Goal: Task Accomplishment & Management: Complete application form

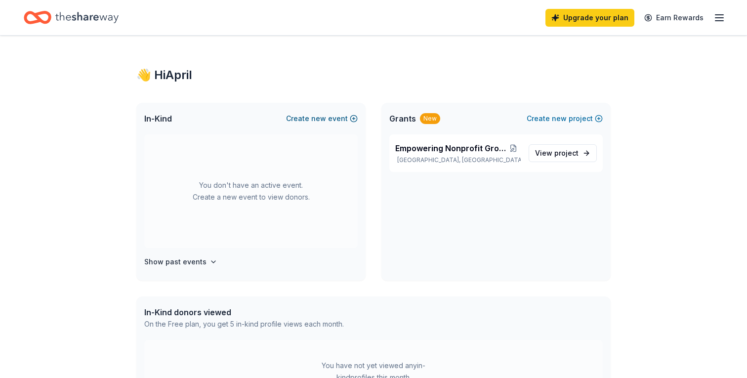
click at [316, 118] on span "new" at bounding box center [318, 119] width 15 height 12
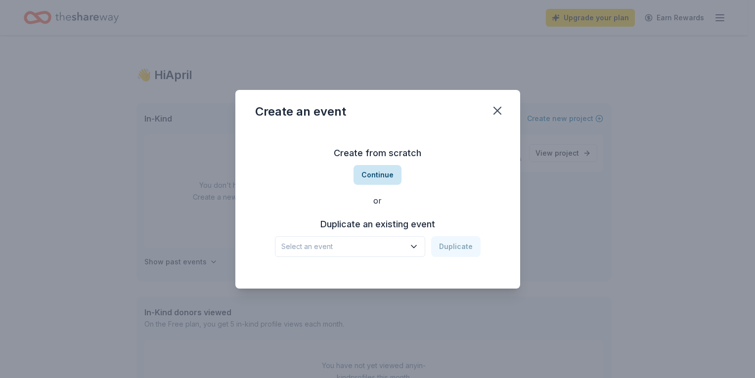
click at [385, 174] on button "Continue" at bounding box center [377, 175] width 48 height 20
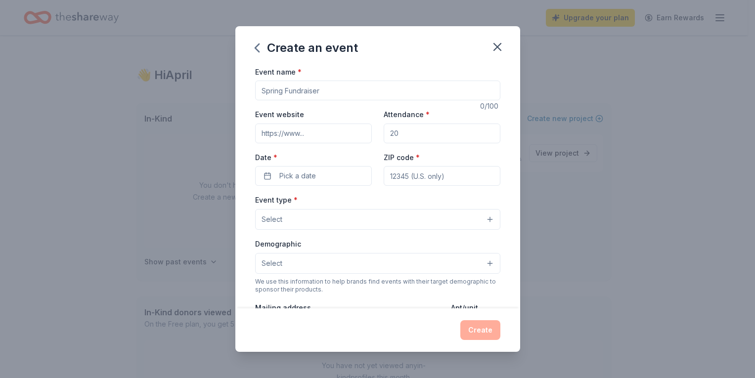
drag, startPoint x: 323, startPoint y: 88, endPoint x: 370, endPoint y: 101, distance: 48.6
click at [236, 88] on div "Event name * 0 /100 Event website Attendance * Date * Pick a date ZIP code * Ev…" at bounding box center [377, 187] width 285 height 243
click at [320, 86] on input "Event name *" at bounding box center [377, 91] width 245 height 20
type input "Fall Festival"
click at [307, 134] on input "Event website" at bounding box center [313, 134] width 117 height 20
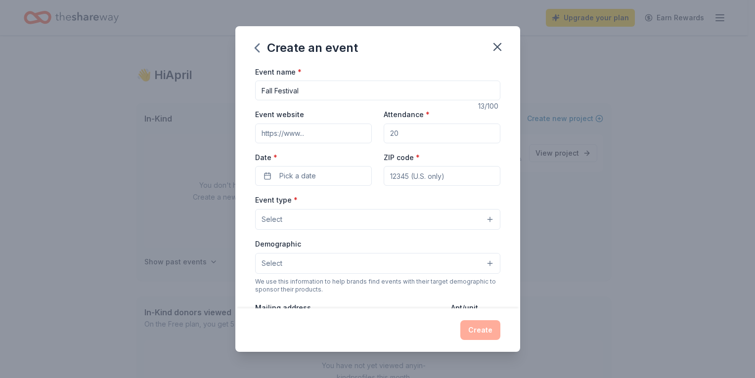
type input "https://www.climbingtreeschool.org/"
click at [394, 133] on input "Attendance *" at bounding box center [442, 134] width 117 height 20
type input "150"
click at [303, 171] on span "Pick a date" at bounding box center [297, 176] width 37 height 12
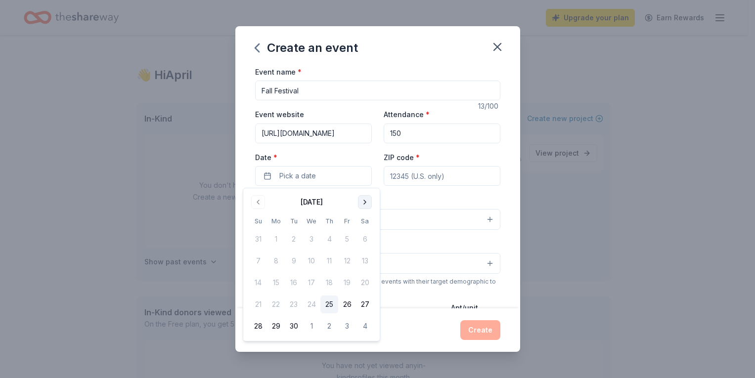
click at [365, 202] on button "Go to next month" at bounding box center [365, 202] width 14 height 14
click at [367, 303] on button "25" at bounding box center [365, 305] width 18 height 18
click at [417, 177] on input "ZIP code *" at bounding box center [442, 176] width 117 height 20
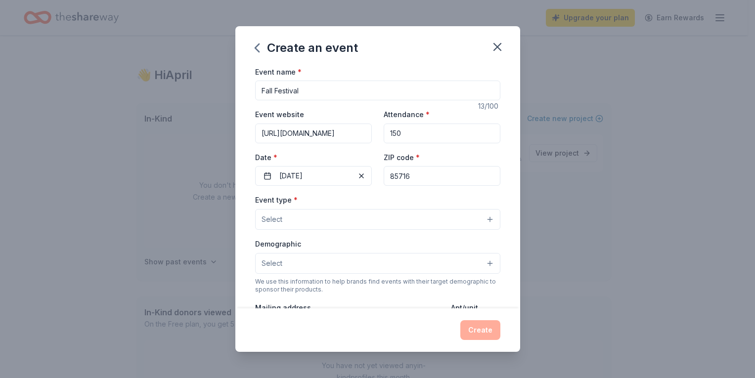
type input "85716"
click at [300, 219] on button "Select" at bounding box center [377, 219] width 245 height 21
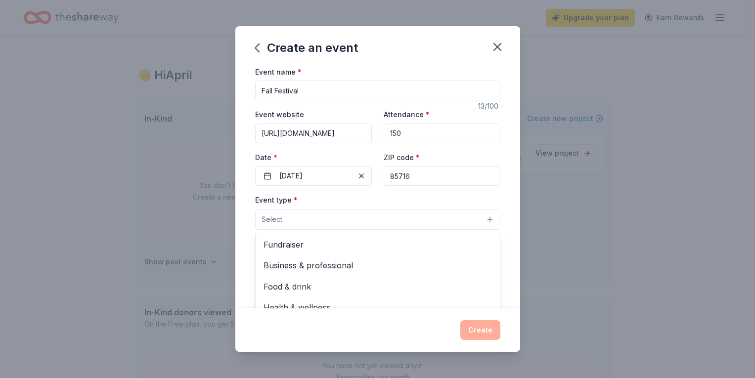
click at [292, 243] on span "Fundraiser" at bounding box center [377, 244] width 228 height 13
click at [245, 213] on div "Event name * Fall Festival 13 /100 Event website https://www.climbingtreeschool…" at bounding box center [377, 187] width 285 height 243
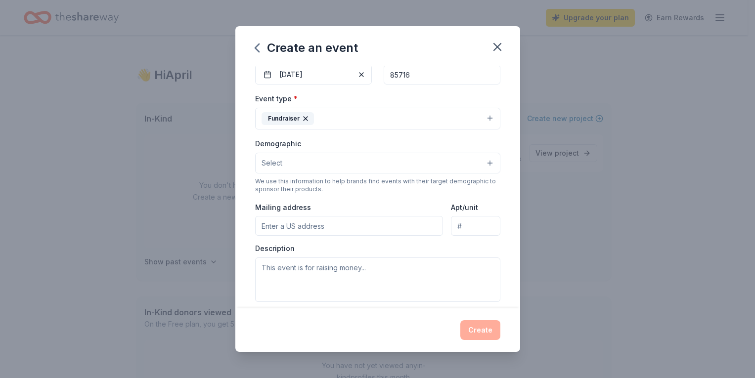
scroll to position [107, 0]
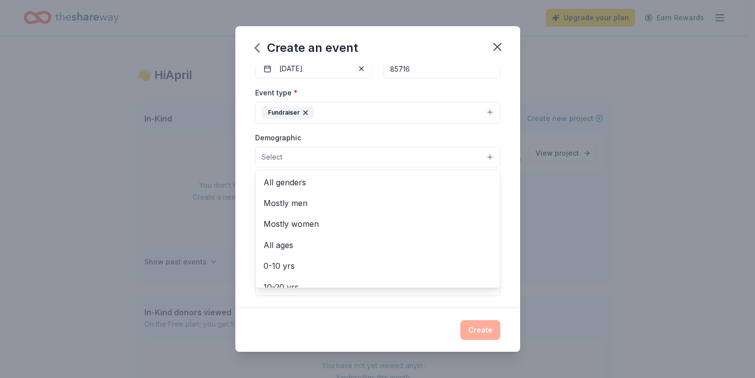
click at [277, 156] on span "Select" at bounding box center [272, 157] width 21 height 12
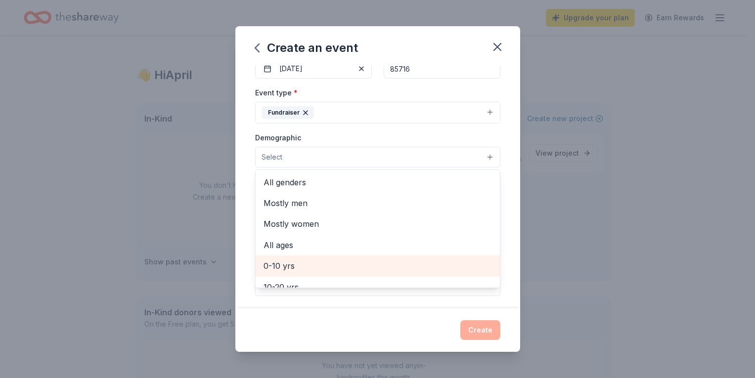
click at [290, 263] on span "0-10 yrs" at bounding box center [377, 266] width 228 height 13
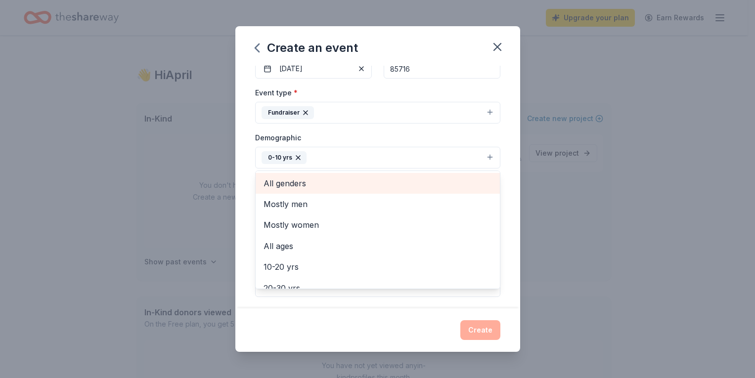
click at [295, 183] on span "All genders" at bounding box center [377, 183] width 228 height 13
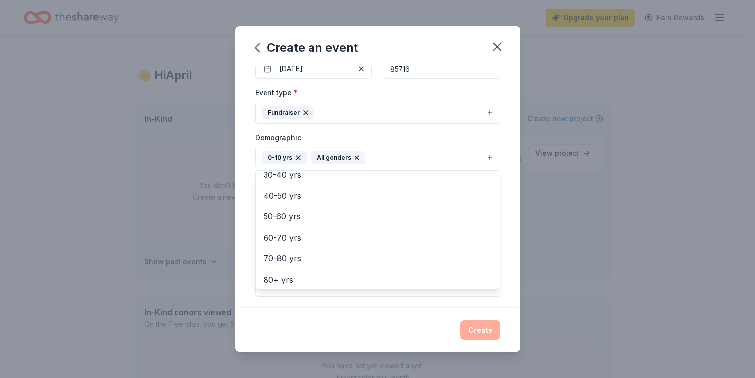
scroll to position [117, 0]
click at [420, 323] on div "Create an event Event name * Fall Festival 13 /100 Event website https://www.cl…" at bounding box center [377, 189] width 285 height 326
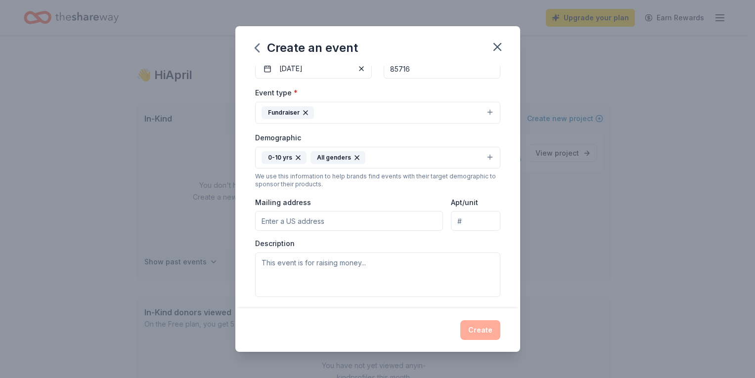
click at [354, 220] on input "Mailing address" at bounding box center [349, 221] width 188 height 20
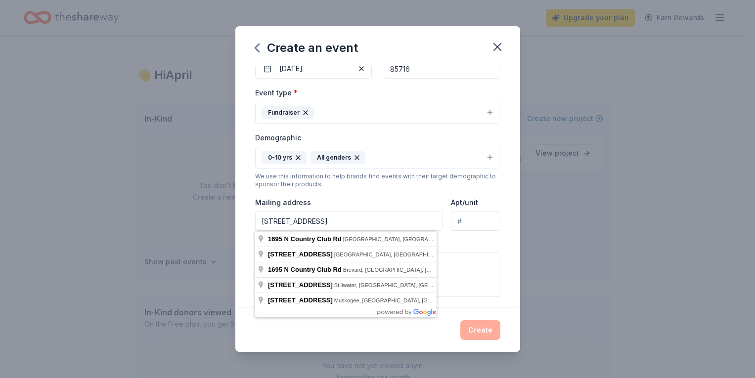
type input "1695 North Country Club Road, Tucson, AZ, 85716"
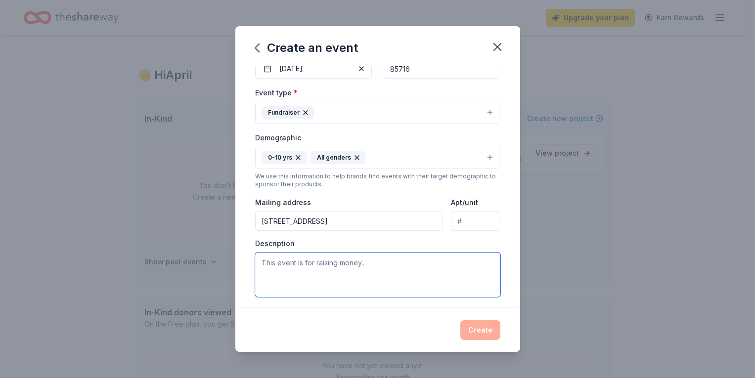
click at [283, 265] on textarea at bounding box center [377, 275] width 245 height 44
type textarea "Classroom, outdoor, and garden equipment."
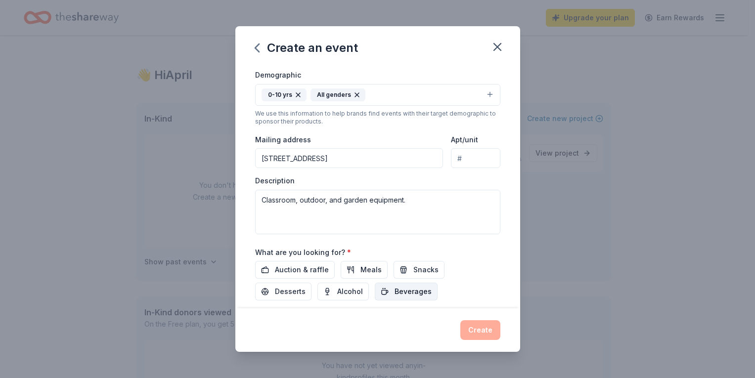
scroll to position [183, 0]
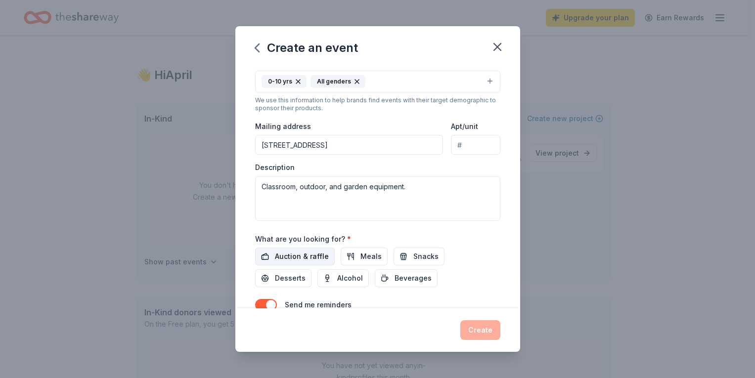
click at [294, 256] on span "Auction & raffle" at bounding box center [302, 257] width 54 height 12
click at [407, 254] on button "Snacks" at bounding box center [419, 257] width 51 height 18
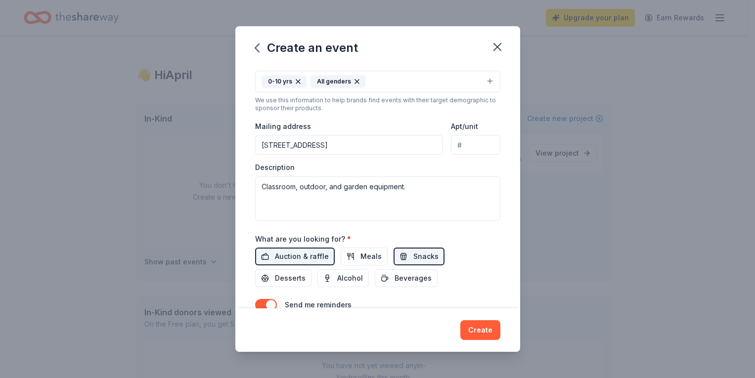
scroll to position [231, 0]
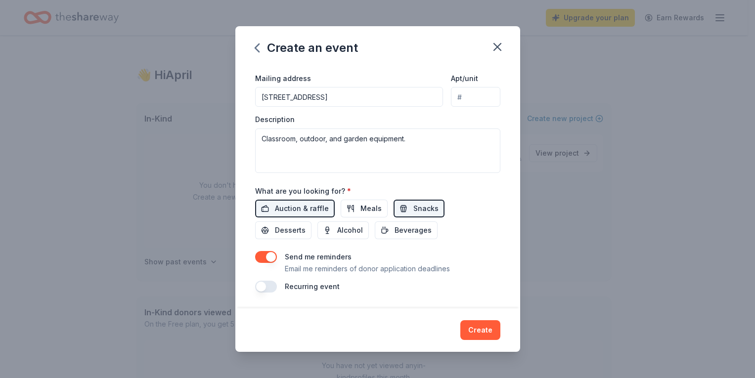
click at [262, 283] on button "button" at bounding box center [266, 287] width 22 height 12
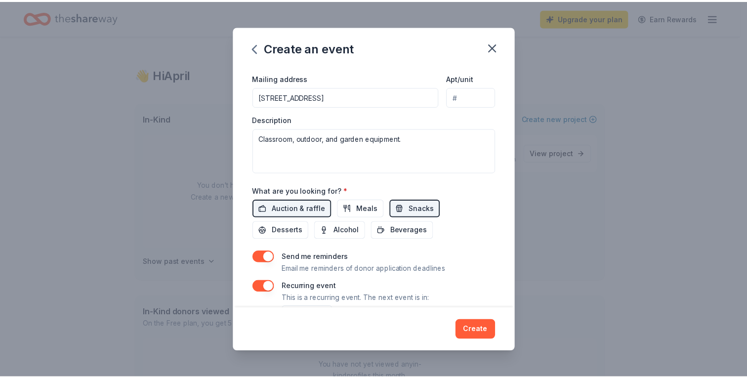
scroll to position [267, 0]
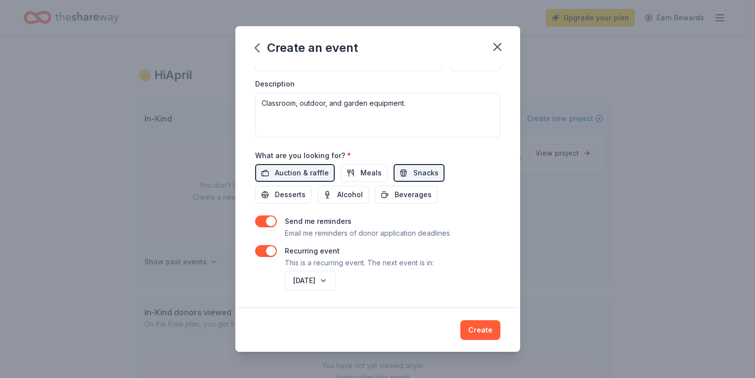
drag, startPoint x: 520, startPoint y: 244, endPoint x: 470, endPoint y: 285, distance: 64.9
click at [515, 279] on div "Event name * Fall Festival 13 /100 Event website https://www.climbingtreeschool…" at bounding box center [377, 187] width 285 height 243
click at [466, 281] on div "October 2026" at bounding box center [392, 281] width 218 height 24
click at [476, 332] on button "Create" at bounding box center [480, 330] width 40 height 20
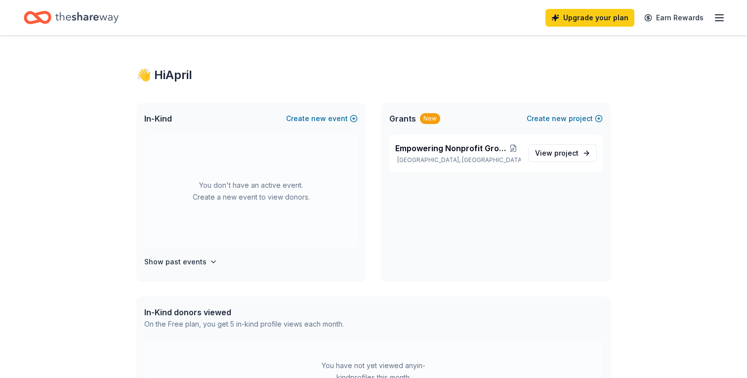
scroll to position [0, 0]
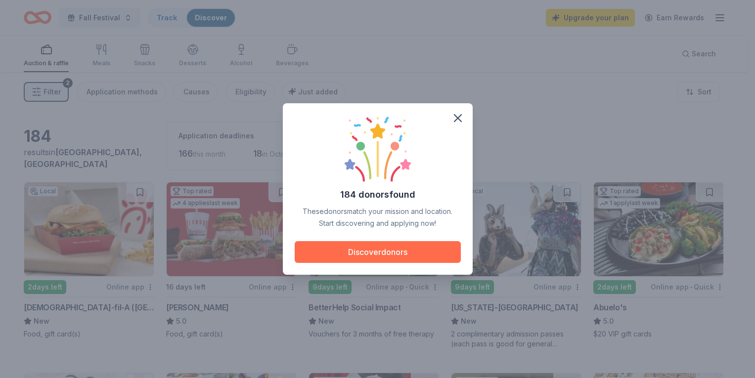
click at [377, 253] on button "Discover donors" at bounding box center [378, 252] width 166 height 22
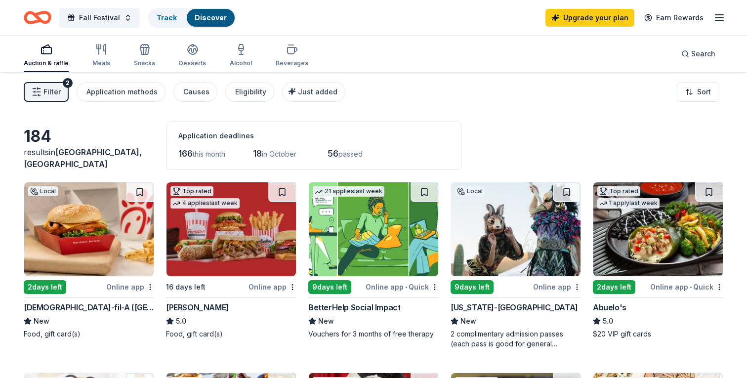
scroll to position [64, 0]
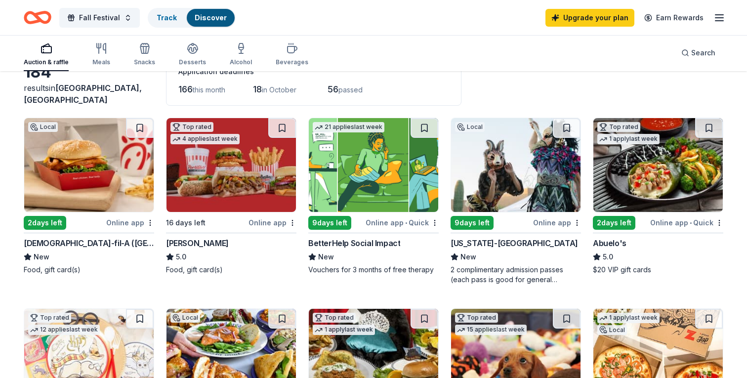
click at [122, 222] on div "Online app" at bounding box center [130, 223] width 48 height 12
click at [223, 200] on img at bounding box center [232, 165] width 130 height 94
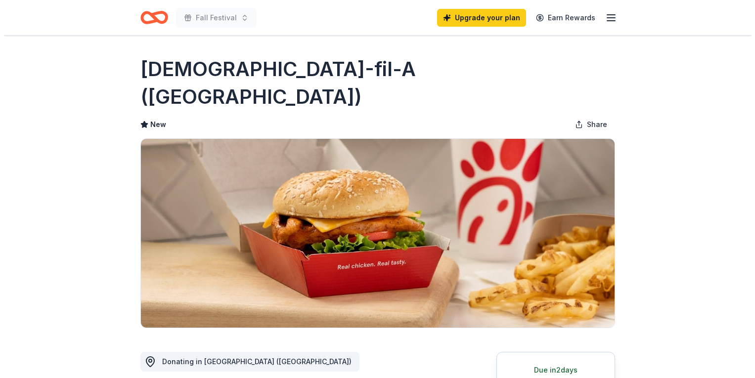
scroll to position [103, 0]
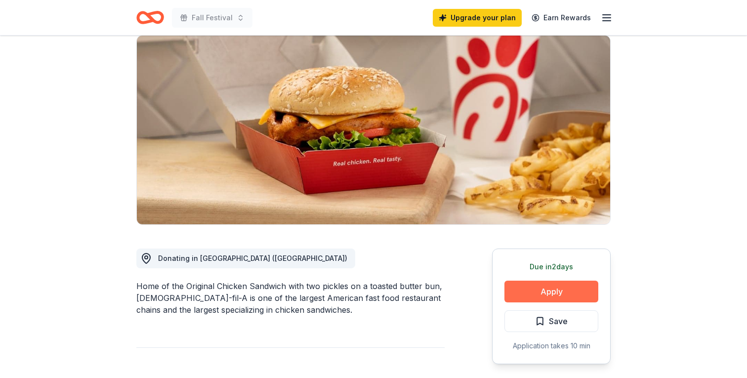
click at [557, 281] on button "Apply" at bounding box center [552, 292] width 94 height 22
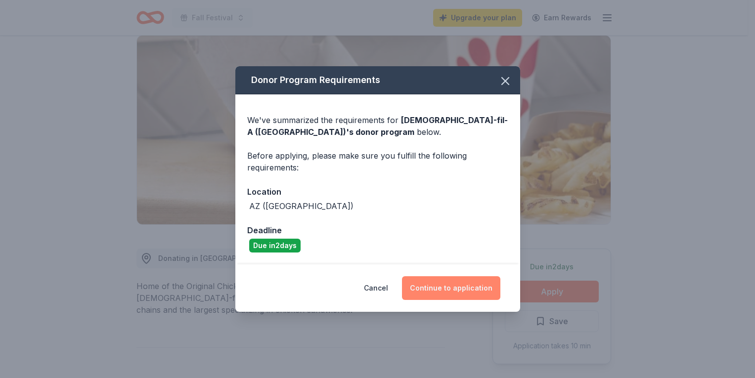
click at [461, 283] on button "Continue to application" at bounding box center [451, 288] width 98 height 24
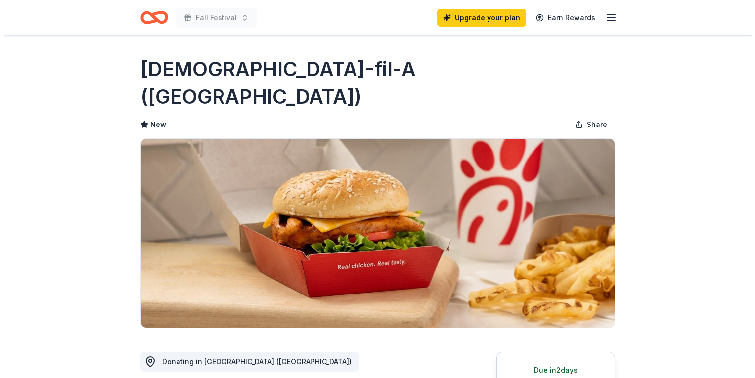
scroll to position [103, 0]
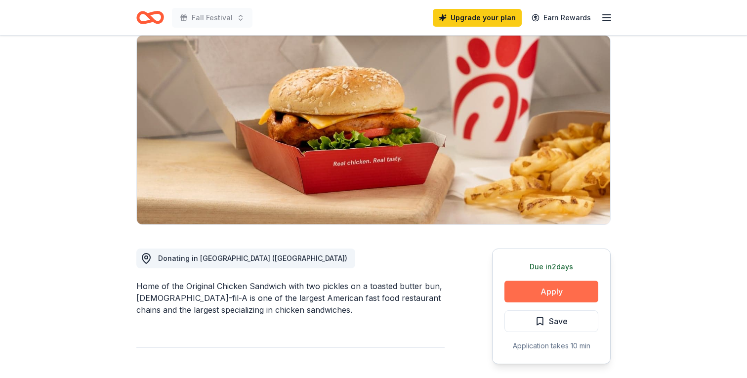
click at [541, 281] on button "Apply" at bounding box center [552, 292] width 94 height 22
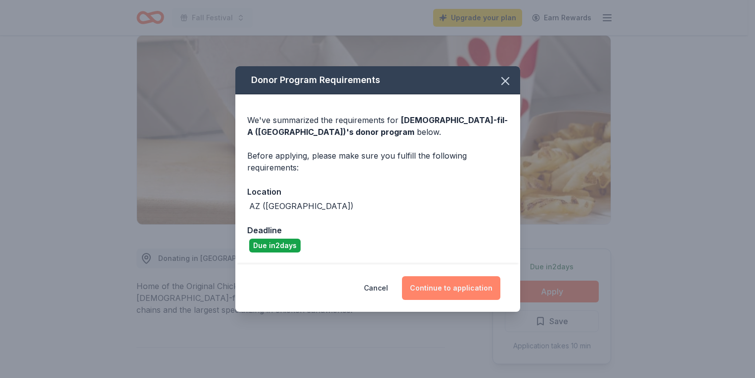
click at [456, 292] on button "Continue to application" at bounding box center [451, 288] width 98 height 24
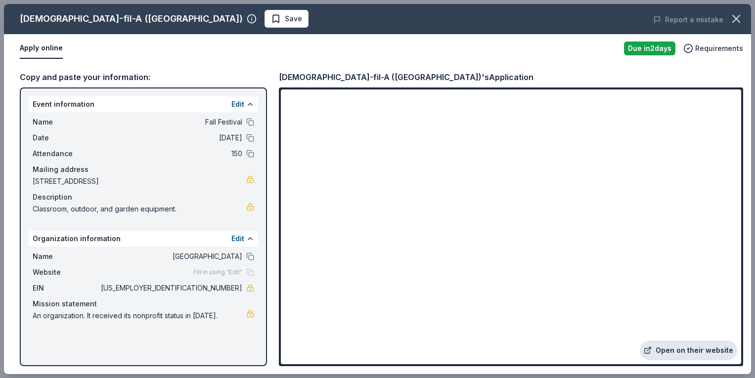
click at [677, 349] on link "Open on their website" at bounding box center [688, 351] width 97 height 20
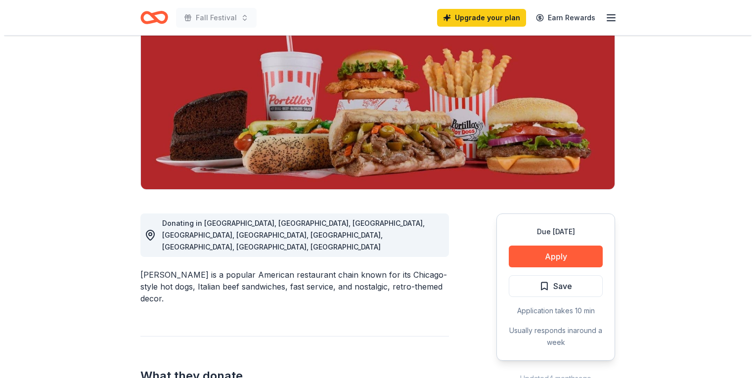
scroll to position [119, 0]
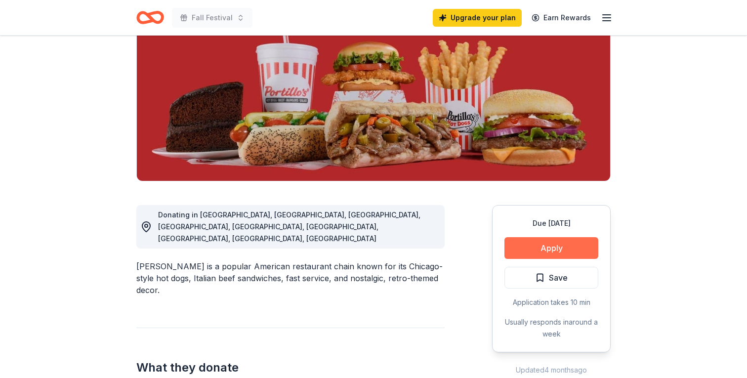
click at [545, 247] on button "Apply" at bounding box center [552, 248] width 94 height 22
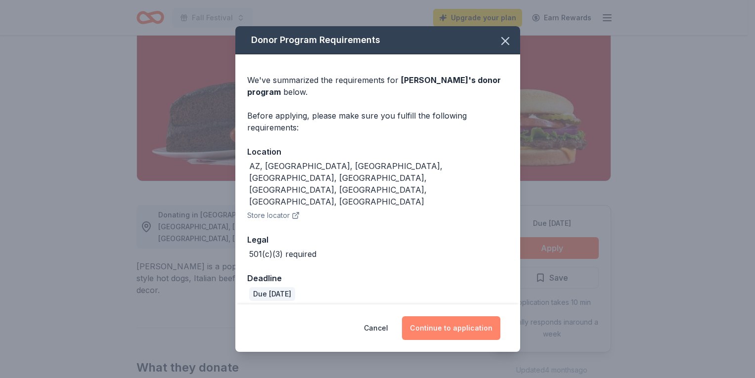
click at [450, 316] on button "Continue to application" at bounding box center [451, 328] width 98 height 24
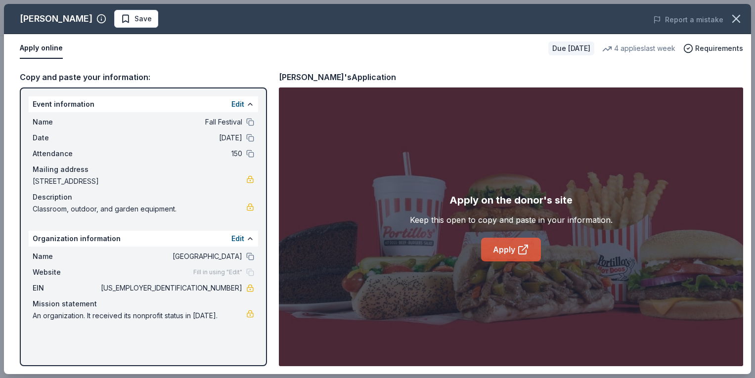
click at [523, 250] on icon at bounding box center [524, 247] width 5 height 5
